Goal: Navigation & Orientation: Find specific page/section

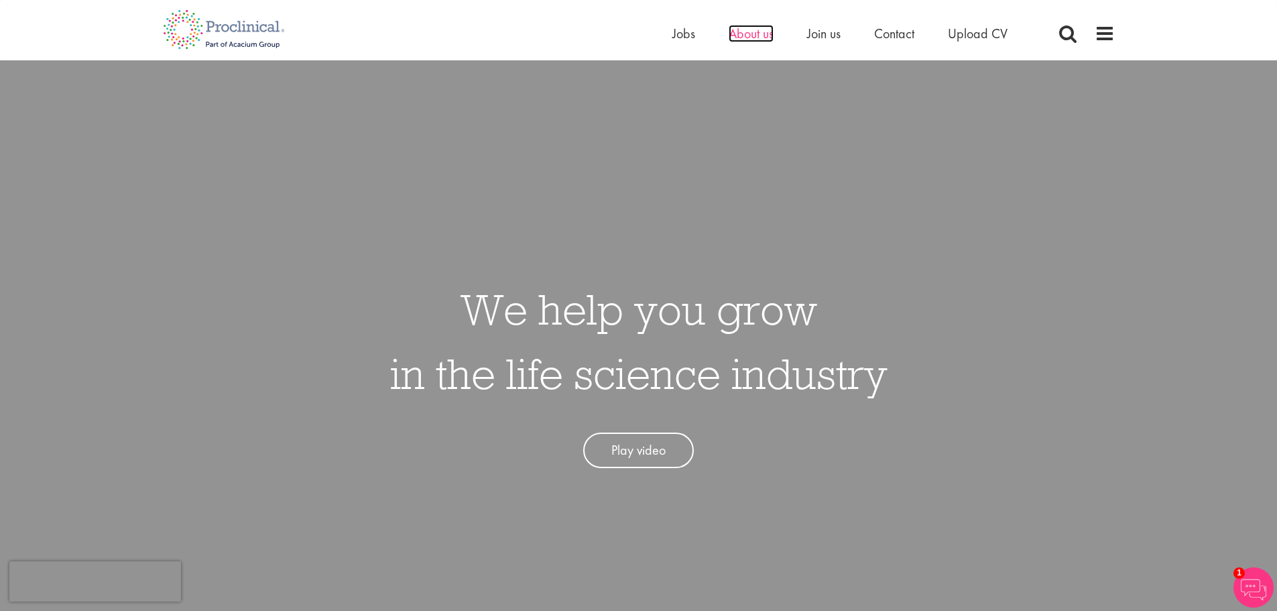
click at [745, 30] on span "About us" at bounding box center [751, 33] width 45 height 17
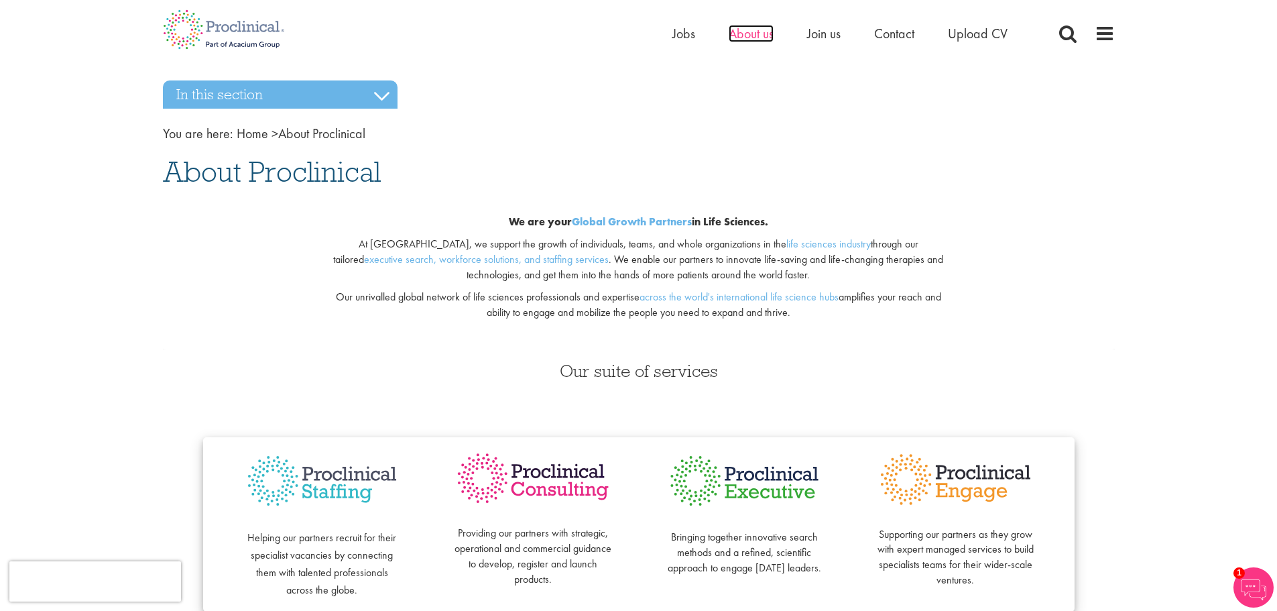
click at [760, 34] on span "About us" at bounding box center [751, 33] width 45 height 17
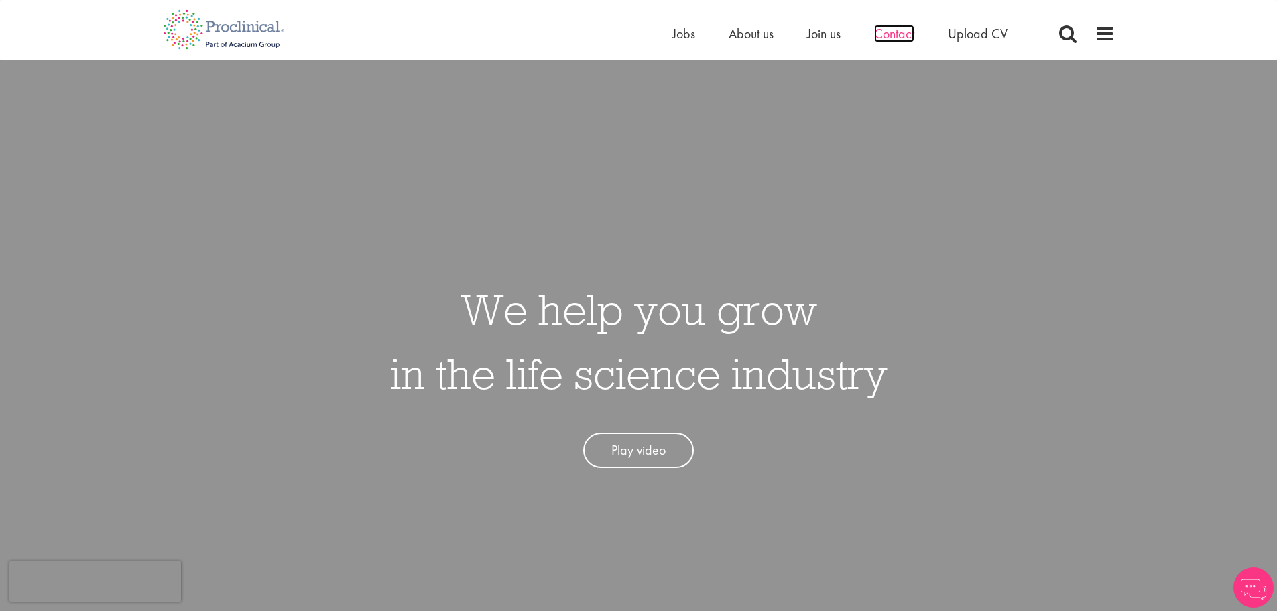
click at [885, 33] on span "Contact" at bounding box center [894, 33] width 40 height 17
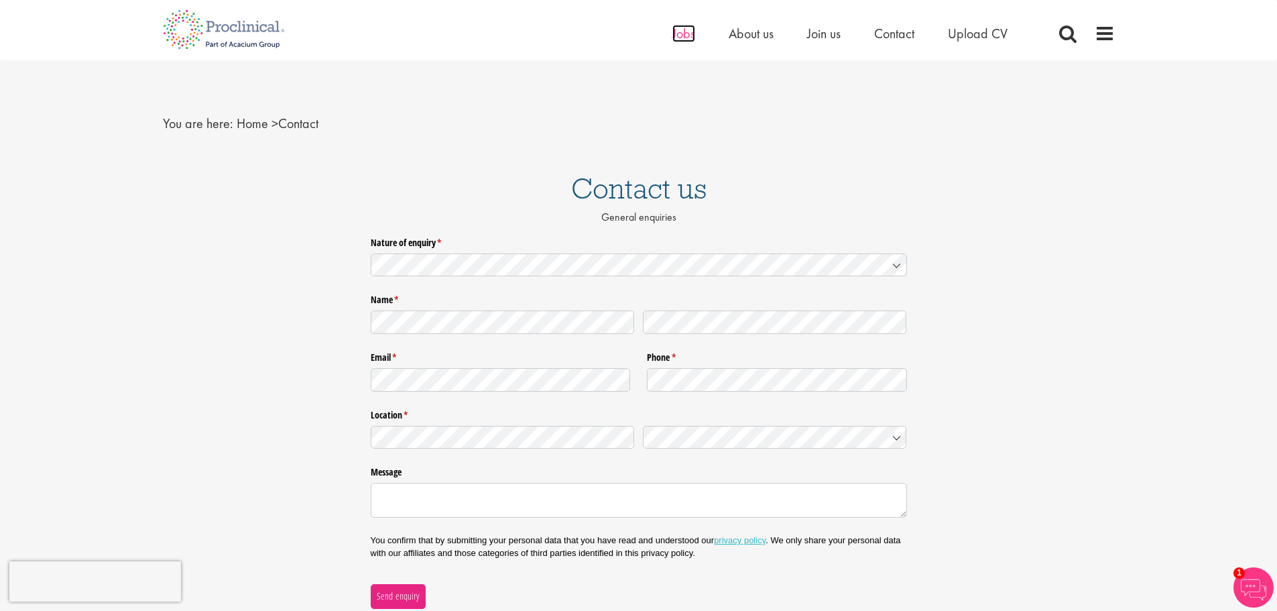
click at [687, 37] on span "Jobs" at bounding box center [683, 33] width 23 height 17
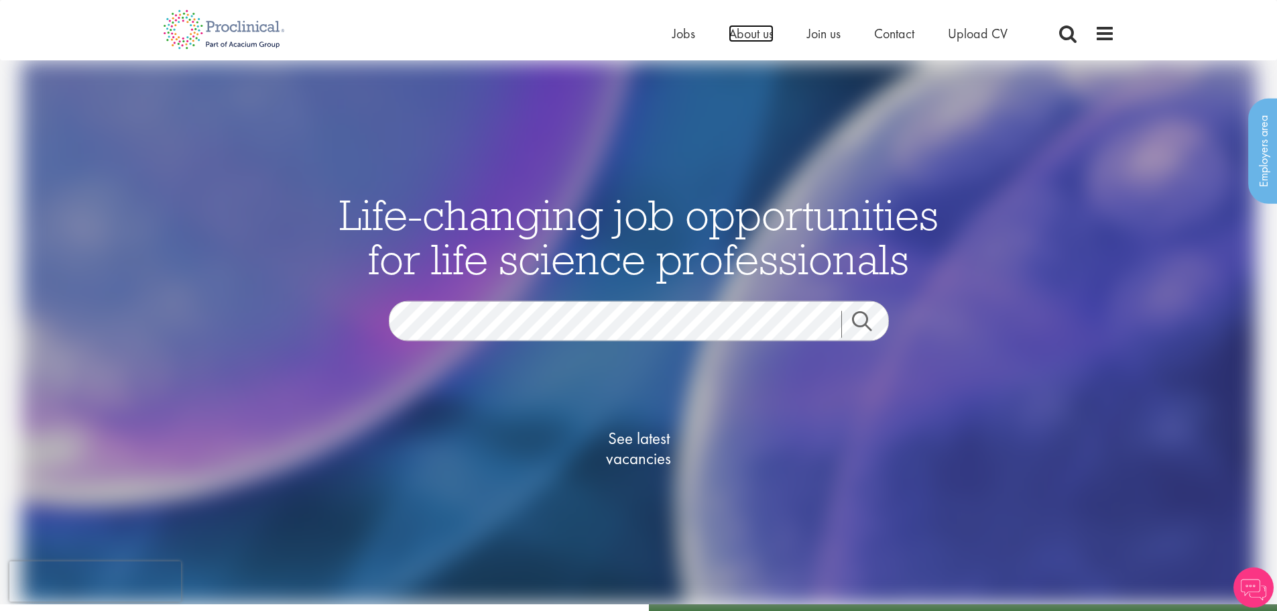
click at [739, 36] on span "About us" at bounding box center [751, 33] width 45 height 17
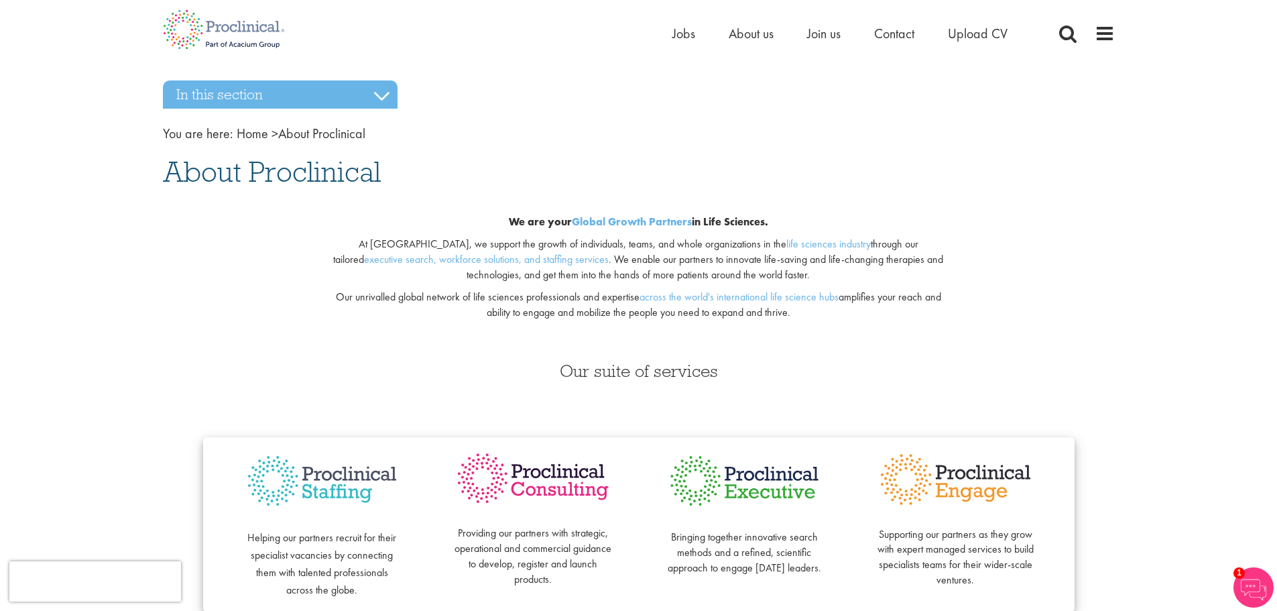
scroll to position [67, 0]
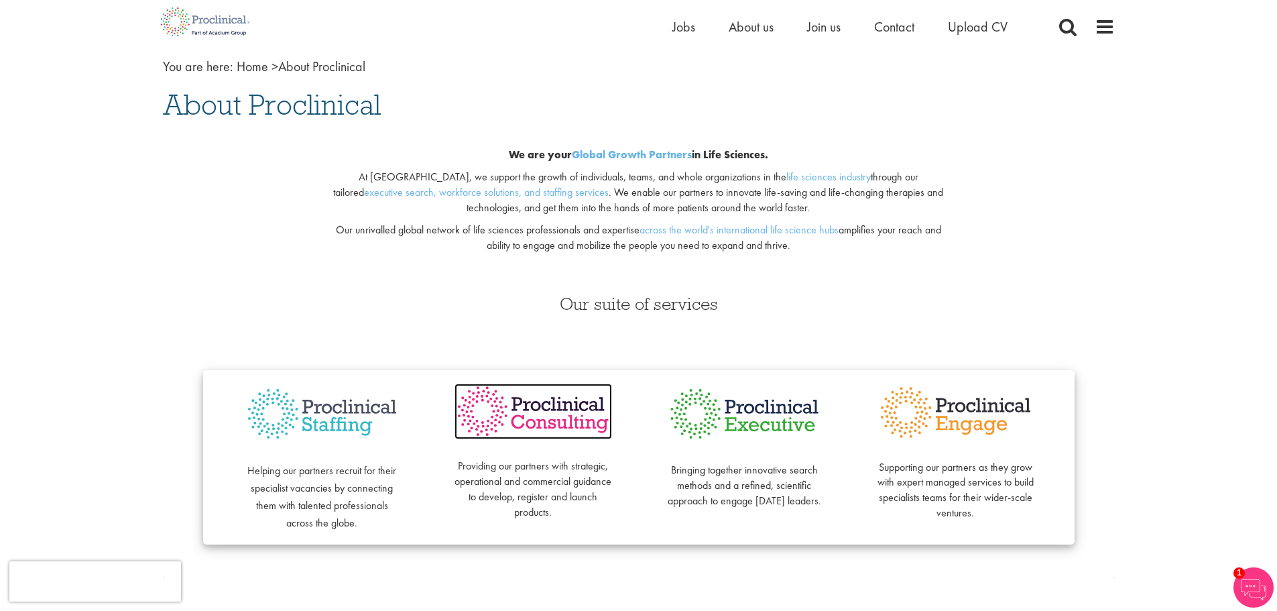
click at [546, 423] on img at bounding box center [534, 411] width 158 height 56
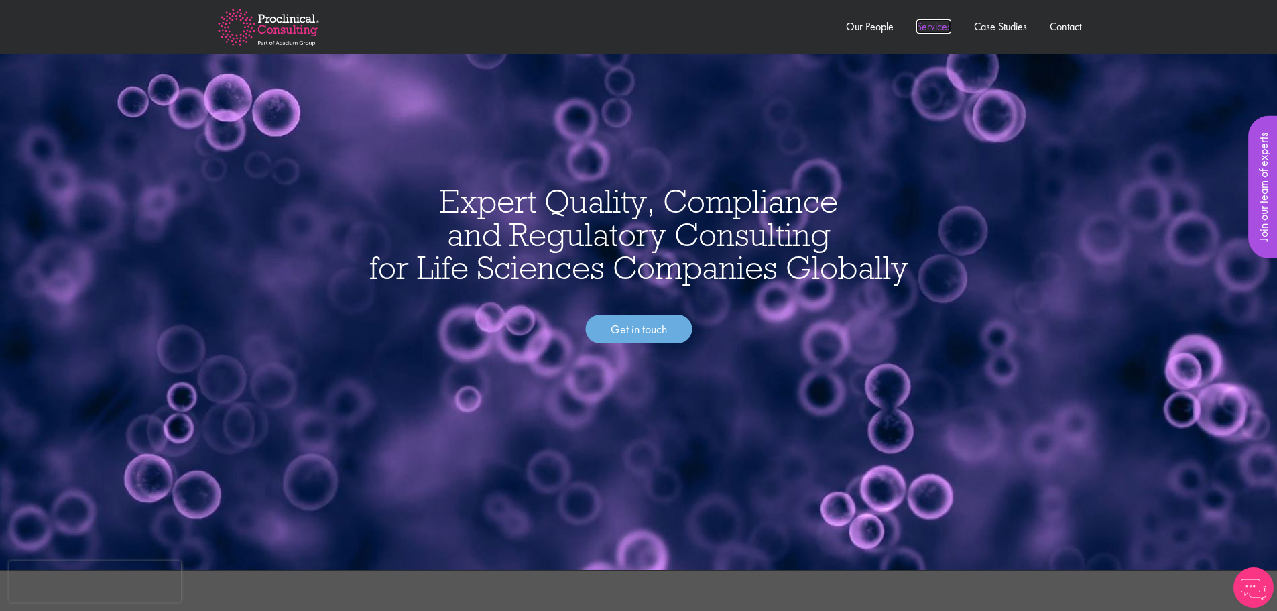
click at [925, 24] on link "Services" at bounding box center [933, 26] width 35 height 14
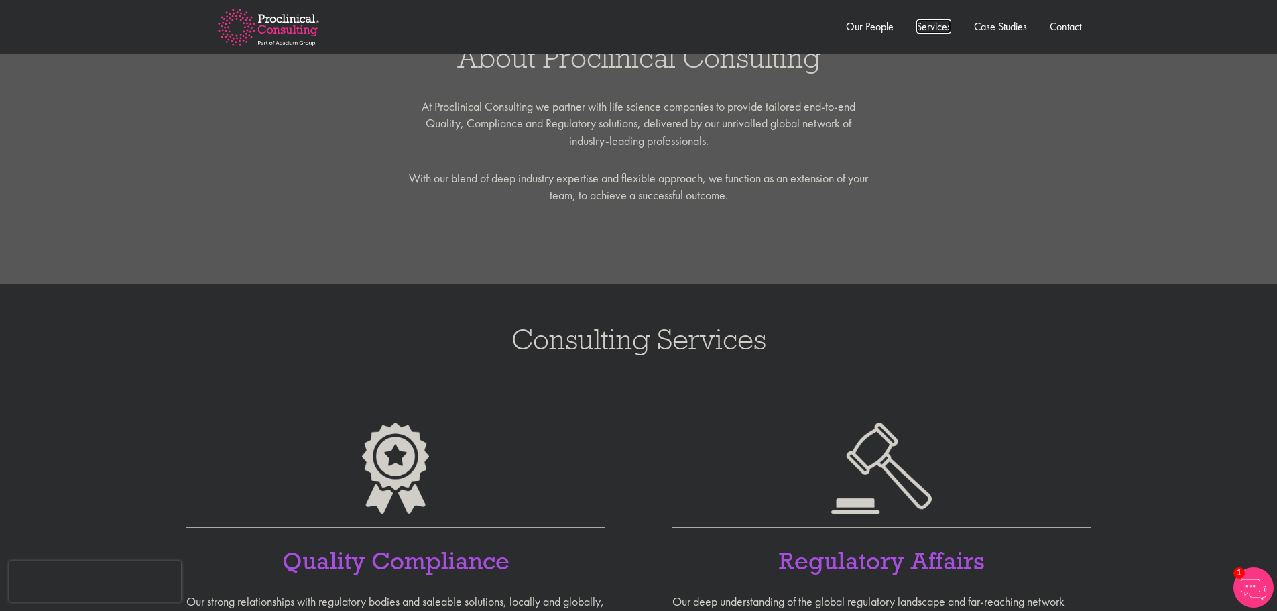
scroll to position [335, 0]
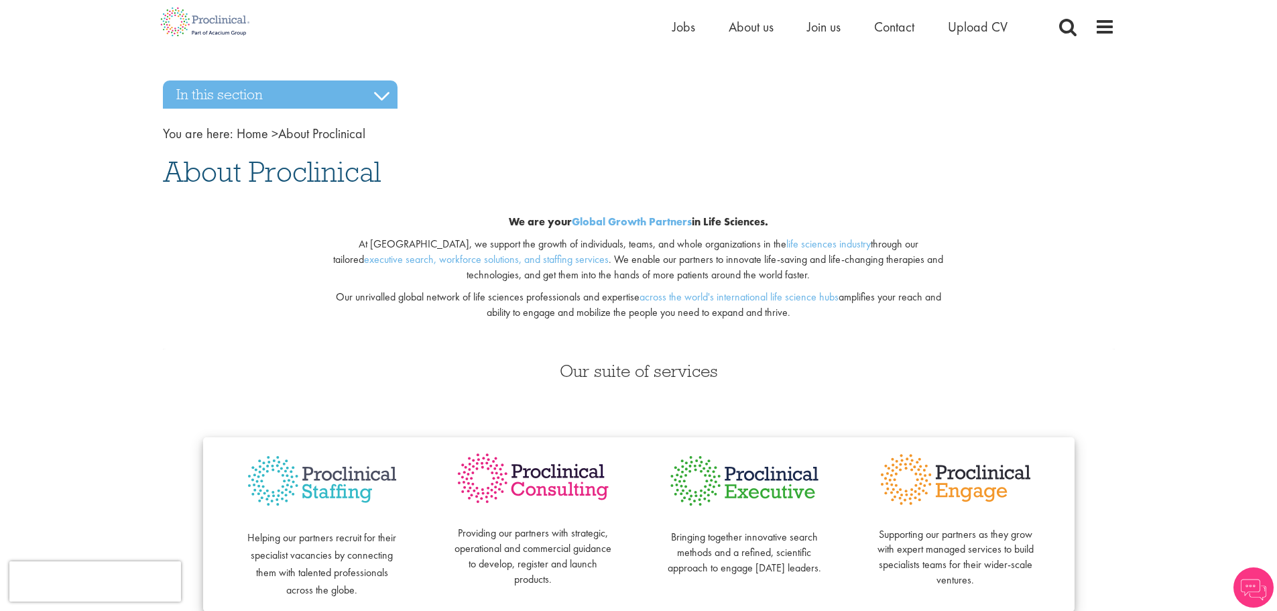
scroll to position [67, 0]
